Goal: Find specific page/section: Find specific page/section

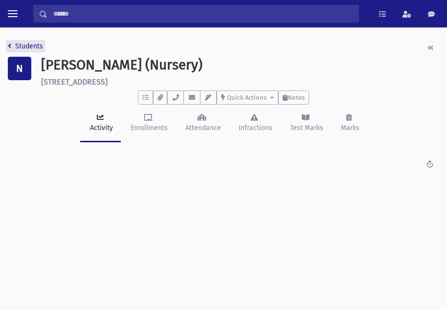
click at [26, 43] on link "Students" at bounding box center [25, 46] width 35 height 8
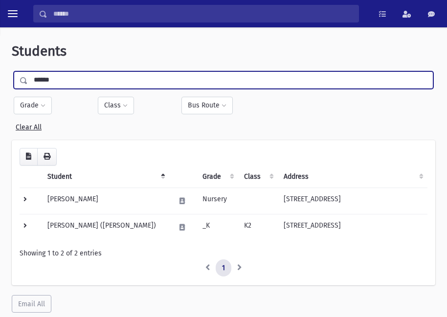
drag, startPoint x: 70, startPoint y: 77, endPoint x: -7, endPoint y: 83, distance: 77.9
click at [0, 83] on html "Search Results All Accounts Students" at bounding box center [223, 158] width 447 height 317
type input "******"
click at [12, 71] on input "submit" at bounding box center [25, 77] width 27 height 13
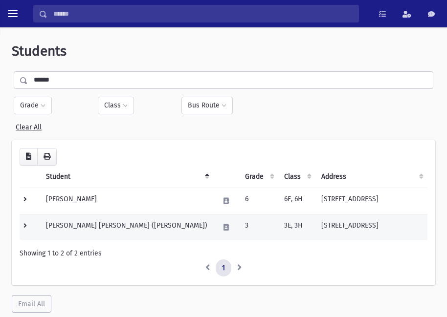
click at [121, 220] on td "[PERSON_NAME] [PERSON_NAME] ([PERSON_NAME])" at bounding box center [126, 227] width 173 height 26
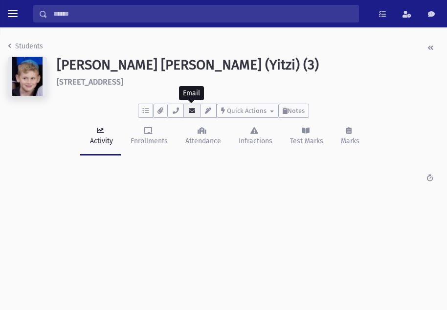
click at [190, 106] on button "button" at bounding box center [191, 111] width 17 height 14
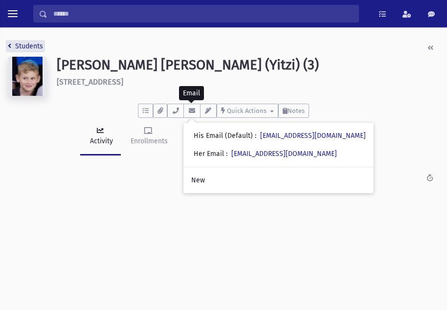
click at [24, 46] on link "Students" at bounding box center [25, 46] width 35 height 8
